Goal: Register for event/course

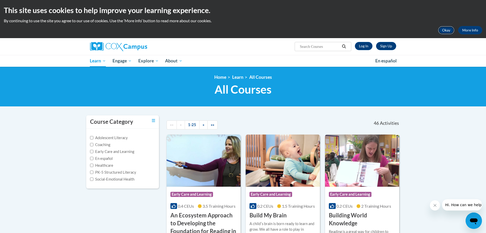
click at [447, 29] on button "Okay" at bounding box center [446, 30] width 16 height 8
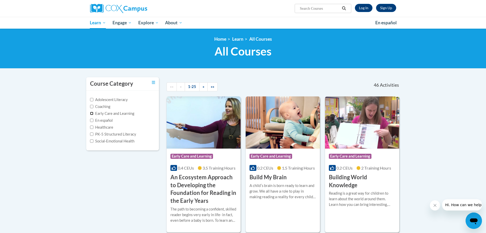
click at [92, 113] on input "Early Care and Learning" at bounding box center [91, 113] width 3 height 3
checkbox input "true"
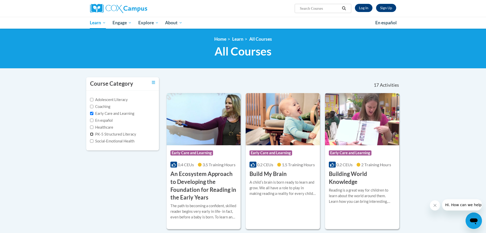
click at [91, 135] on input "PK-5 Structured Literacy" at bounding box center [91, 133] width 3 height 3
checkbox input "true"
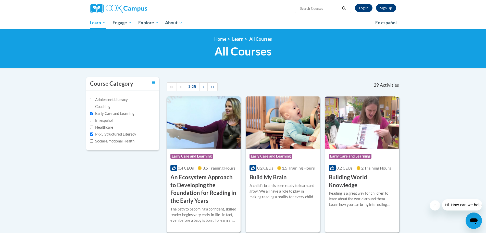
click at [312, 9] on input "Search..." at bounding box center [319, 8] width 41 height 6
type input "E"
click at [313, 8] on input "Emergent LIteracy AT140860" at bounding box center [319, 8] width 41 height 6
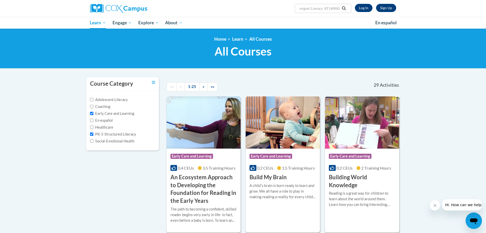
type input "Emergent Literacy AT140860"
click at [344, 7] on icon "Search" at bounding box center [344, 8] width 5 height 4
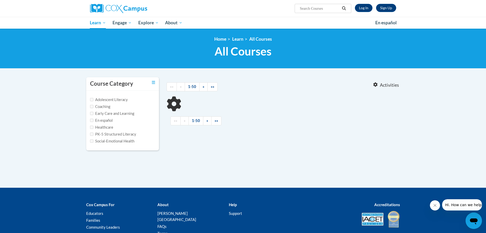
type input "Emergent Literacy AT140860"
click at [249, 150] on div "Course Category Adolescent Literacy Coaching Early Care and Learning En español…" at bounding box center [243, 117] width 322 height 80
click at [91, 115] on label "Early Care and Learning" at bounding box center [112, 114] width 44 height 6
click at [91, 115] on input "Early Care and Learning" at bounding box center [91, 113] width 3 height 3
checkbox input "true"
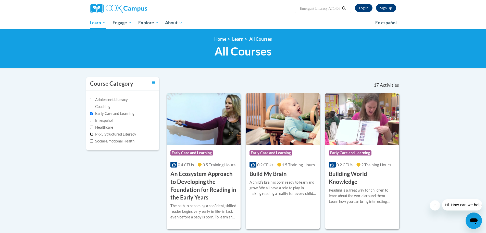
click at [91, 132] on input "PK-5 Structured Literacy" at bounding box center [91, 133] width 3 height 3
checkbox input "true"
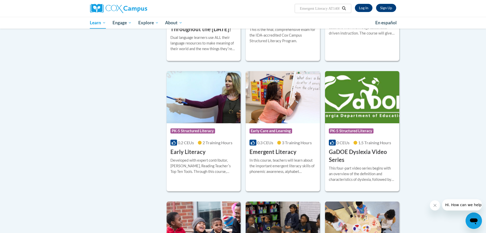
scroll to position [332, 0]
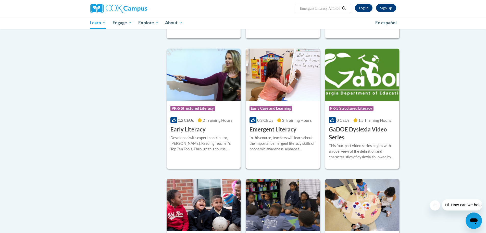
click at [293, 150] on div "In this course, teachers will learn about the important emergent literacy skill…" at bounding box center [283, 143] width 67 height 17
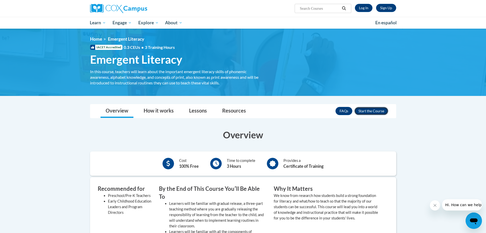
click at [366, 110] on button "Enroll" at bounding box center [372, 111] width 34 height 8
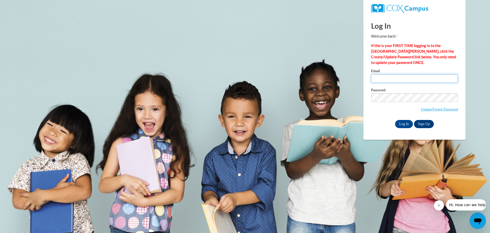
click at [398, 79] on input "Email" at bounding box center [414, 78] width 87 height 9
type input "mderrick@baypres.org"
drag, startPoint x: 417, startPoint y: 77, endPoint x: 364, endPoint y: 86, distance: 53.8
click at [364, 86] on div "Log In Welcome back! If this is your FIRST TIME logging in to the NEW Cox Campu…" at bounding box center [415, 77] width 110 height 124
click at [425, 124] on link "Sign Up" at bounding box center [424, 124] width 20 height 8
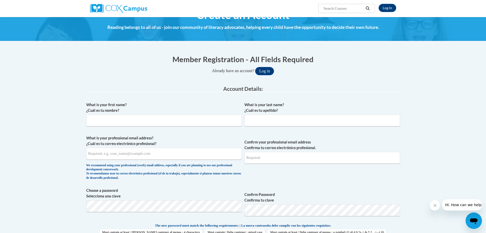
scroll to position [26, 0]
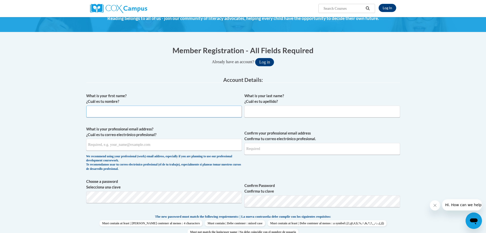
click at [137, 108] on input "What is your first name? ¿Cuál es tu nombre?" at bounding box center [164, 111] width 156 height 12
type input "[PERSON_NAME]"
type input "mderrick@baypres.org"
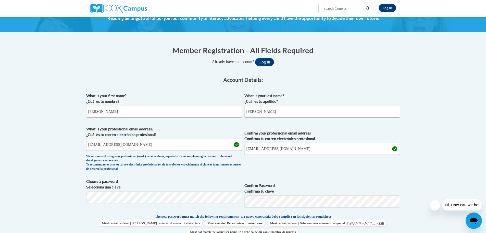
scroll to position [175, 0]
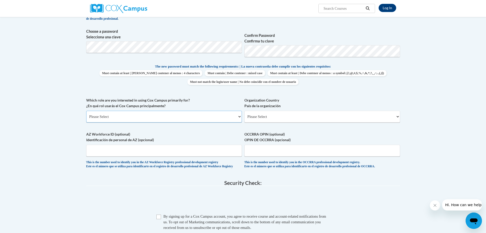
click at [174, 117] on select "Please Select College/University | Colegio/Universidad Community/Nonprofit Part…" at bounding box center [164, 117] width 156 height 12
select select "fbf2d438-af2f-41f8-98f1-81c410e29de3"
click at [86, 111] on select "Please Select College/University | Colegio/Universidad Community/Nonprofit Part…" at bounding box center [164, 117] width 156 height 12
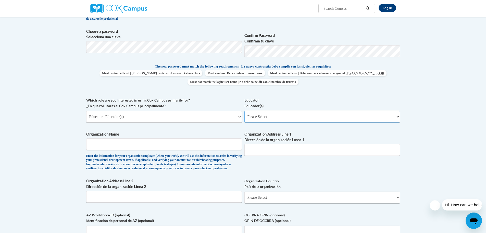
click at [267, 120] on select "Please Select Early Learning/Daycare Teacher/Family Home Care Provider | Maestr…" at bounding box center [323, 117] width 156 height 12
select select "5e2af403-4f2c-4e49-a02f-103e55d7b75b"
click at [245, 111] on select "Please Select Early Learning/Daycare Teacher/Family Home Care Provider | Maestr…" at bounding box center [323, 117] width 156 height 12
click at [131, 143] on input "Organization Name" at bounding box center [164, 144] width 156 height 12
type input "Bay Presbyterian Preschool"
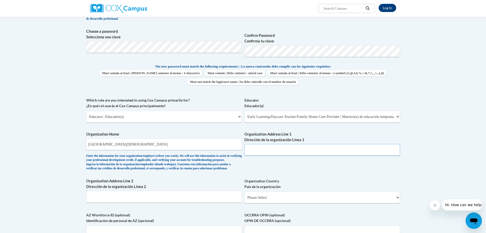
type input "Bay Presbyterian Chr"
type input "25415 Lake Rd"
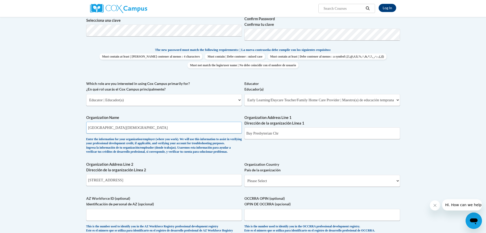
scroll to position [226, 0]
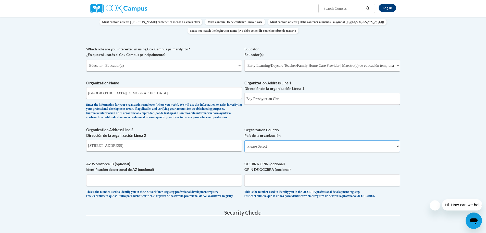
click at [274, 152] on select "Please Select United States | Estados Unidos Outside of the United States | Fue…" at bounding box center [323, 146] width 156 height 12
select select "ad49bcad-a171-4b2e-b99c-48b446064914"
click at [245, 149] on select "Please Select United States | Estados Unidos Outside of the United States | Fue…" at bounding box center [323, 146] width 156 height 12
select select
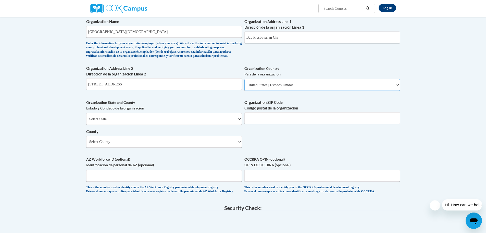
scroll to position [303, 0]
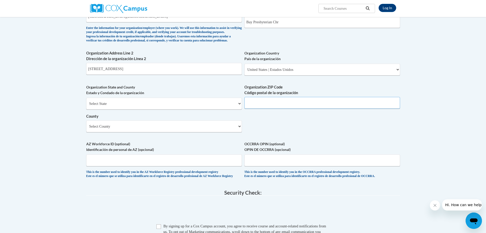
click at [267, 108] on input "Organization ZIP Code Código postal de la organización" at bounding box center [323, 103] width 156 height 12
type input "44140-2699"
click at [98, 132] on select "Select County Adams Allen Ashland Ashtabula Athens Auglaize Belmont Brown Butle…" at bounding box center [164, 126] width 156 height 12
select select "Cuyahoga"
click at [86, 128] on select "Select County Adams Allen Ashland Ashtabula Athens Auglaize Belmont Brown Butle…" at bounding box center [164, 126] width 156 height 12
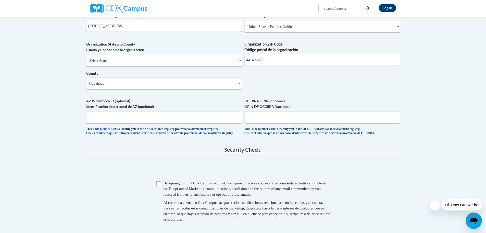
scroll to position [380, 0]
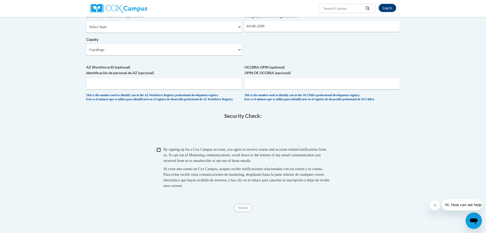
click at [157, 152] on input "Checkbox" at bounding box center [158, 149] width 5 height 5
checkbox input "true"
click at [242, 212] on input "Submit" at bounding box center [243, 207] width 18 height 8
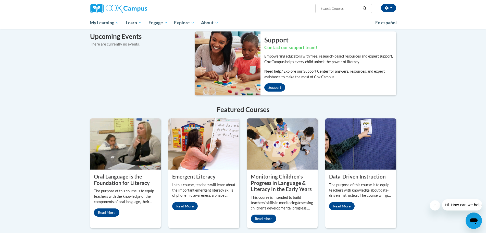
scroll to position [408, 0]
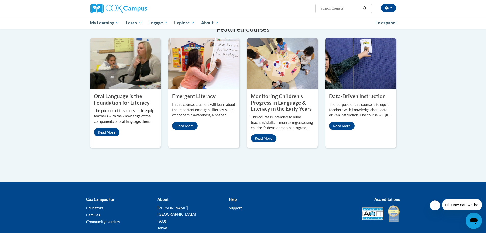
click at [189, 122] on link "Read More" at bounding box center [185, 126] width 26 height 8
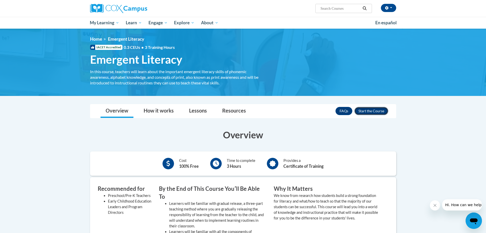
click at [373, 112] on button "Enroll" at bounding box center [372, 111] width 34 height 8
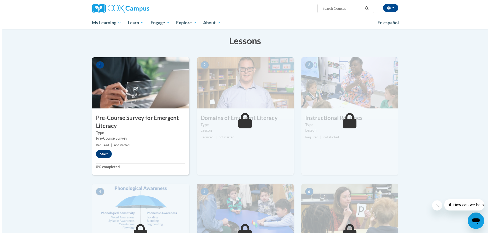
scroll to position [102, 0]
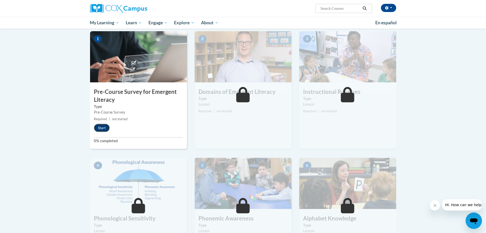
click at [102, 126] on button "Start" at bounding box center [102, 128] width 16 height 8
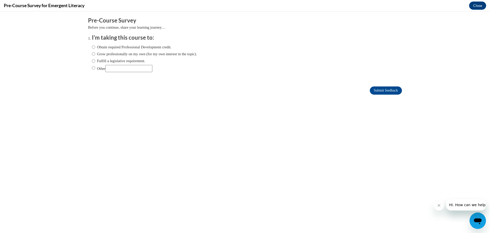
scroll to position [0, 0]
click at [92, 48] on input "Obtain required Professional Development credit." at bounding box center [93, 47] width 3 height 6
radio input "true"
click at [370, 91] on input "Submit feedback" at bounding box center [386, 90] width 32 height 8
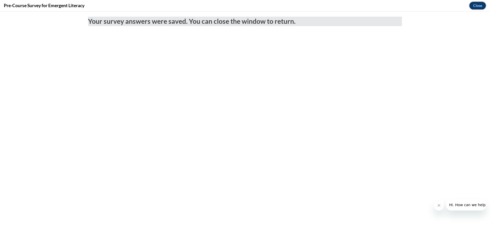
click at [475, 6] on button "Close" at bounding box center [477, 6] width 17 height 8
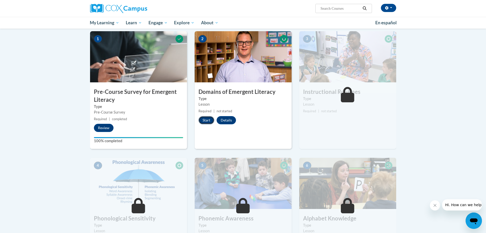
click at [209, 119] on button "Start" at bounding box center [207, 120] width 16 height 8
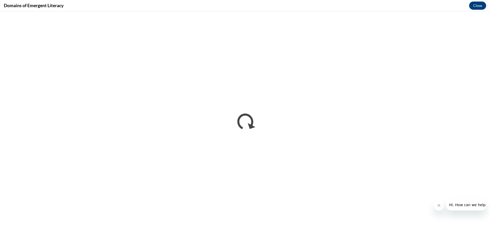
click at [440, 206] on icon "Close message from company" at bounding box center [439, 205] width 4 height 4
